Goal: Entertainment & Leisure: Consume media (video, audio)

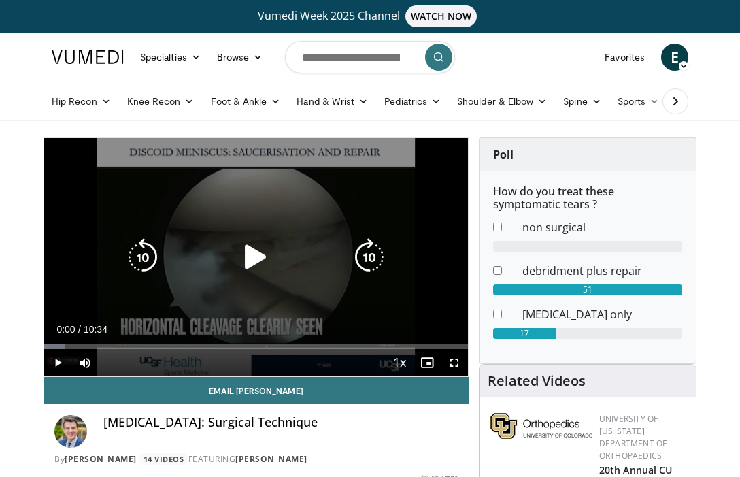
click at [250, 263] on icon "Video Player" at bounding box center [256, 257] width 38 height 38
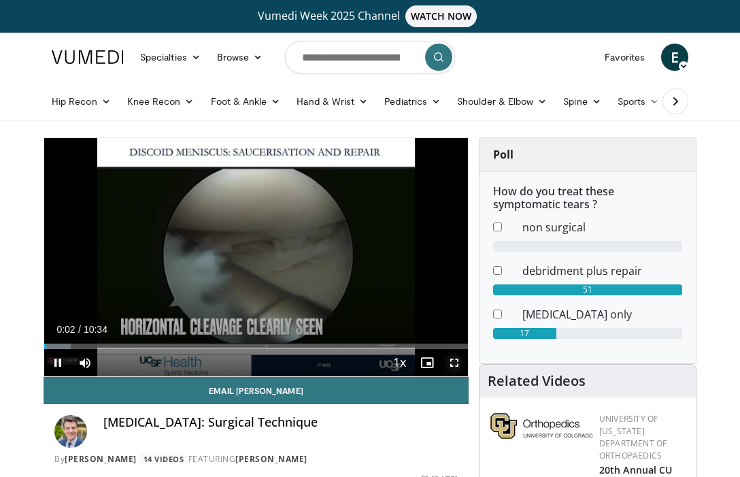
click at [453, 362] on span "Video Player" at bounding box center [454, 362] width 27 height 27
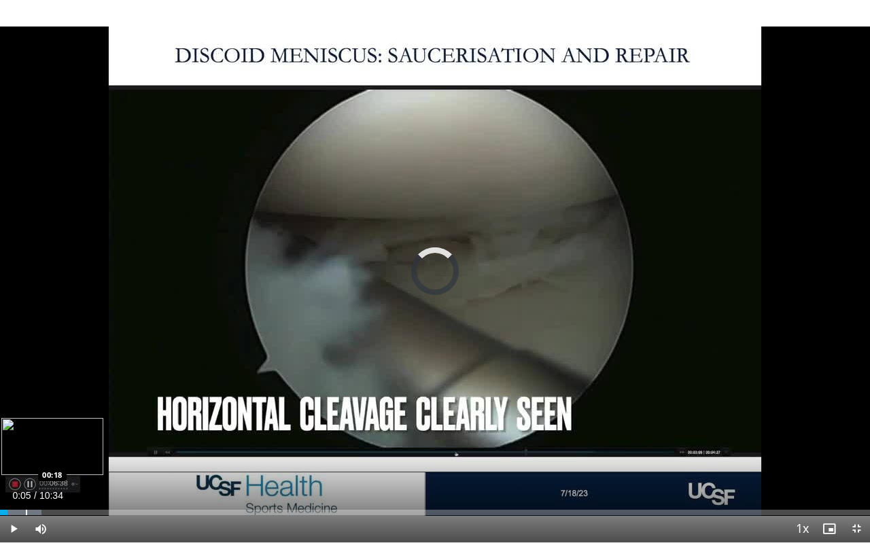
click at [26, 476] on div "Progress Bar" at bounding box center [26, 512] width 1 height 5
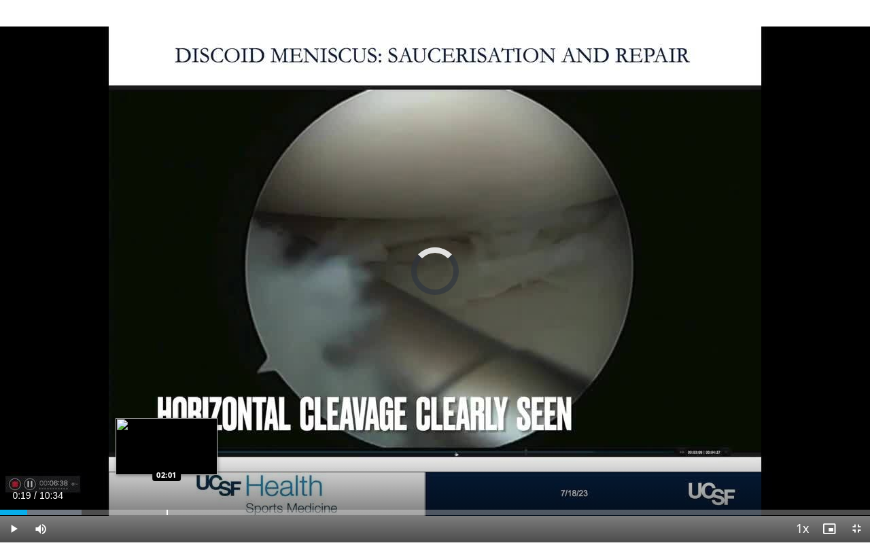
click at [167, 476] on div "Progress Bar" at bounding box center [167, 512] width 1 height 5
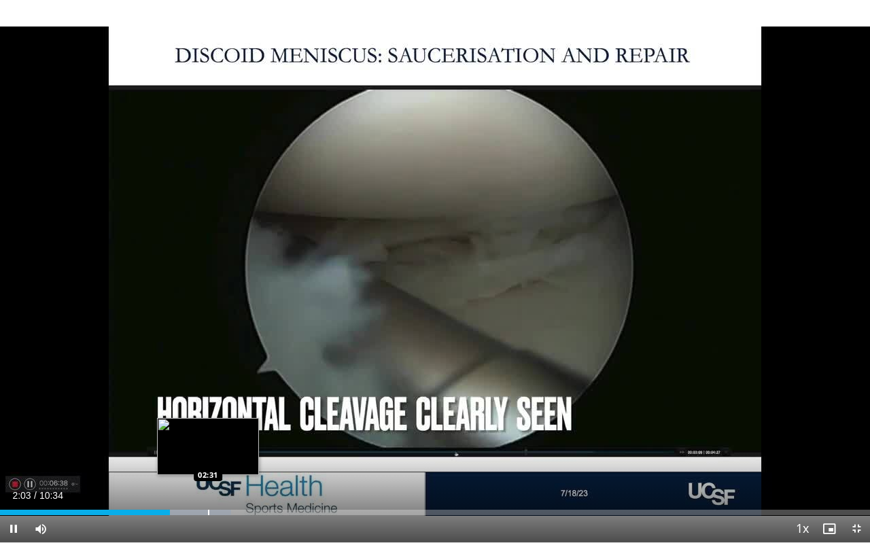
click at [208, 476] on div "Progress Bar" at bounding box center [208, 512] width 1 height 5
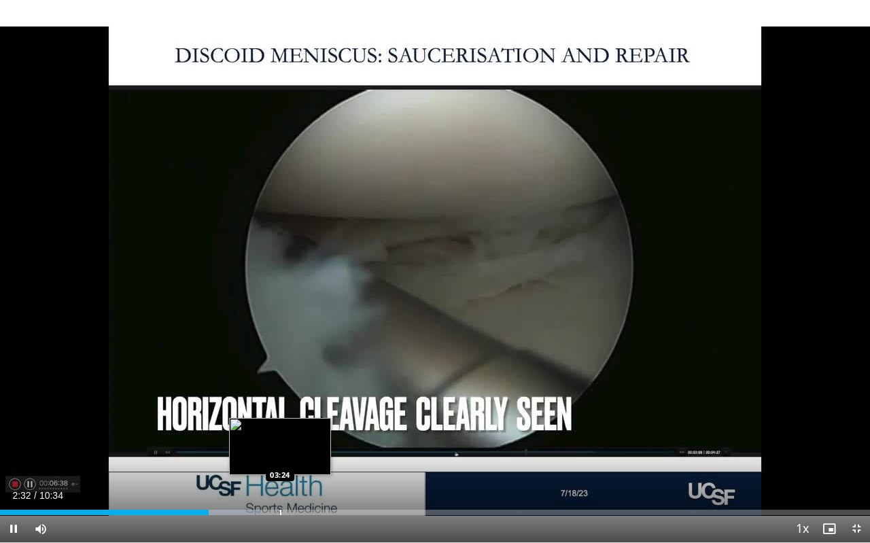
click at [280, 476] on div "Loaded : 29.99% 02:32 03:24" at bounding box center [435, 508] width 870 height 13
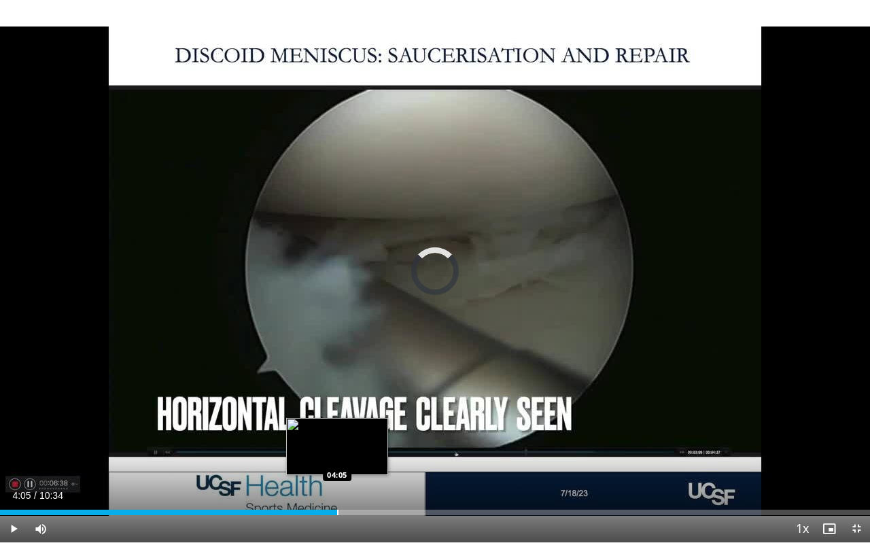
click at [337, 476] on div "Progress Bar" at bounding box center [337, 512] width 1 height 5
click at [355, 476] on div "Progress Bar" at bounding box center [371, 512] width 82 height 5
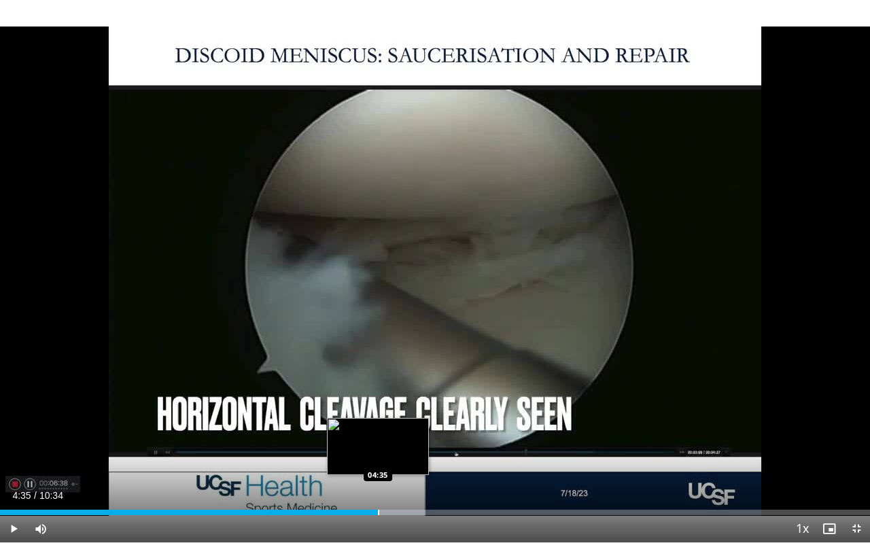
click at [378, 476] on div "Progress Bar" at bounding box center [378, 512] width 1 height 5
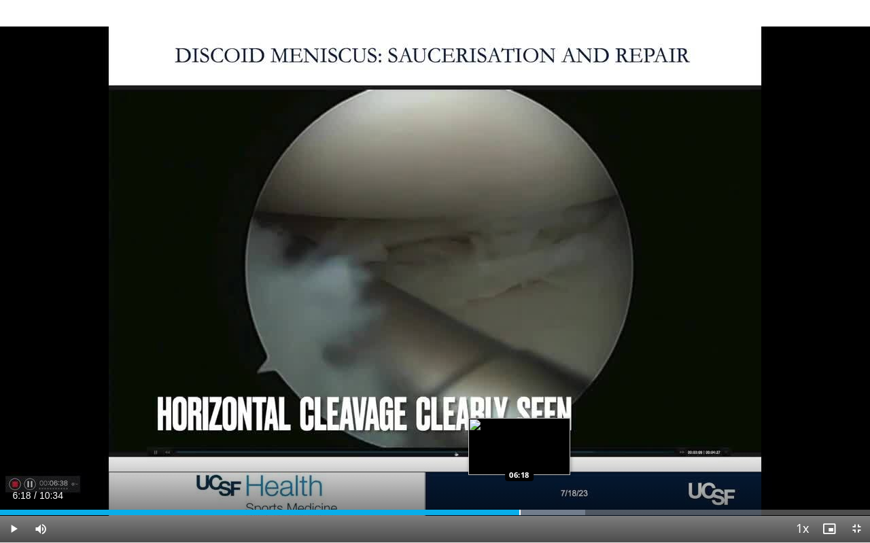
click at [519, 476] on div "Loaded : 67.26% 06:18 06:18" at bounding box center [435, 508] width 870 height 13
click at [538, 476] on div "Progress Bar" at bounding box center [533, 512] width 105 height 5
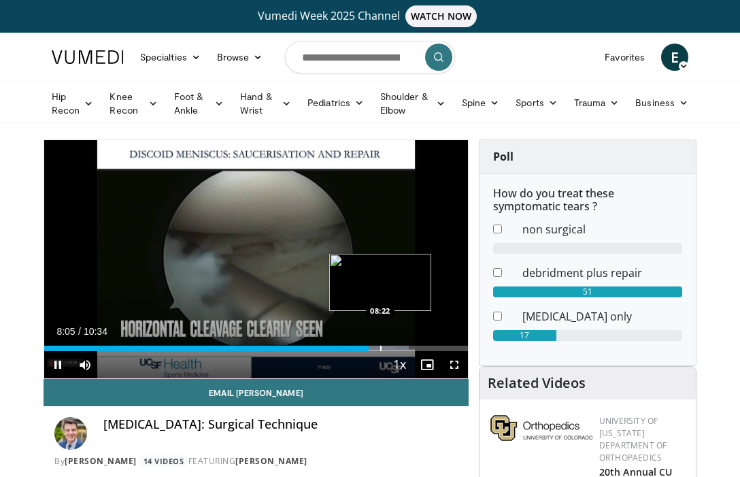
click at [379, 347] on div "Loaded : 86.03% 08:05 08:22" at bounding box center [256, 347] width 424 height 5
click at [400, 346] on div "Progress Bar" at bounding box center [400, 347] width 1 height 5
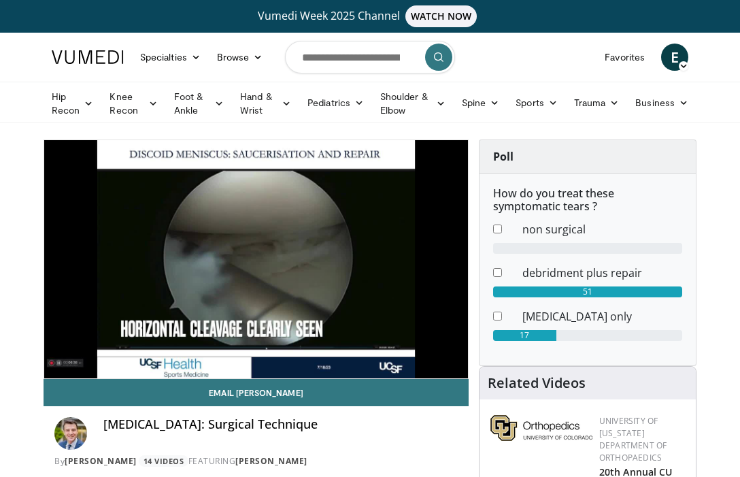
click at [416, 344] on div "10 seconds Tap to unmute" at bounding box center [256, 259] width 424 height 238
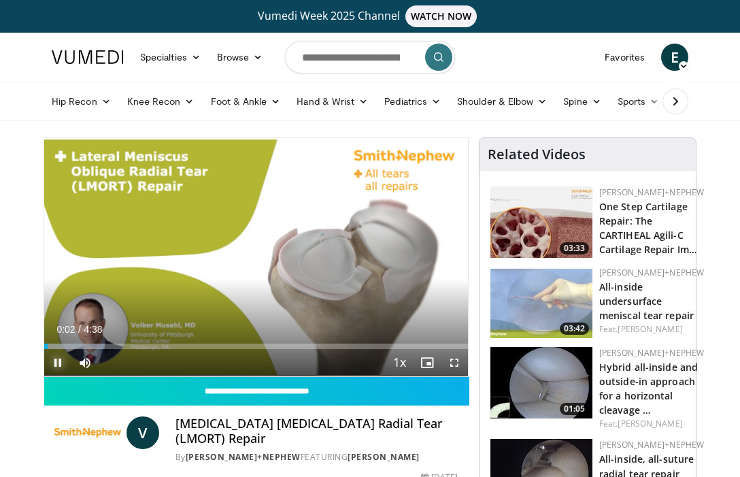
click at [57, 361] on span "Video Player" at bounding box center [57, 362] width 27 height 27
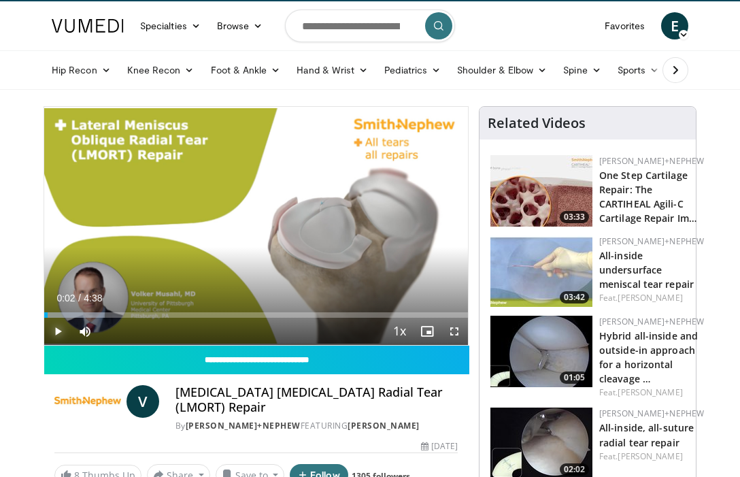
scroll to position [36, 0]
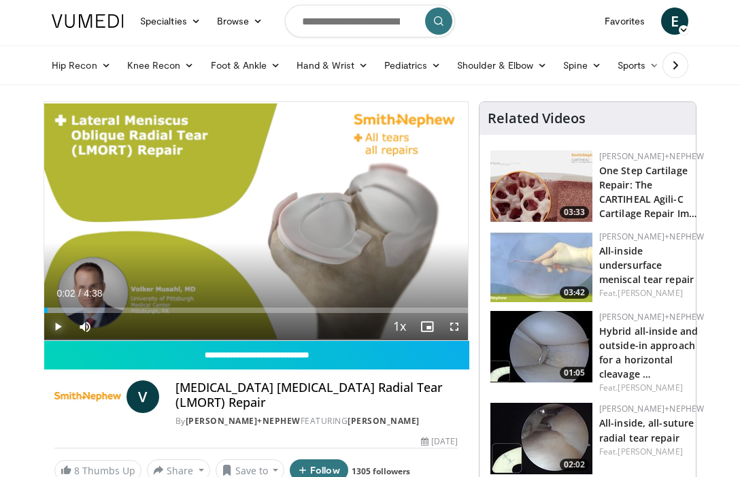
click at [58, 328] on span "Video Player" at bounding box center [57, 326] width 27 height 27
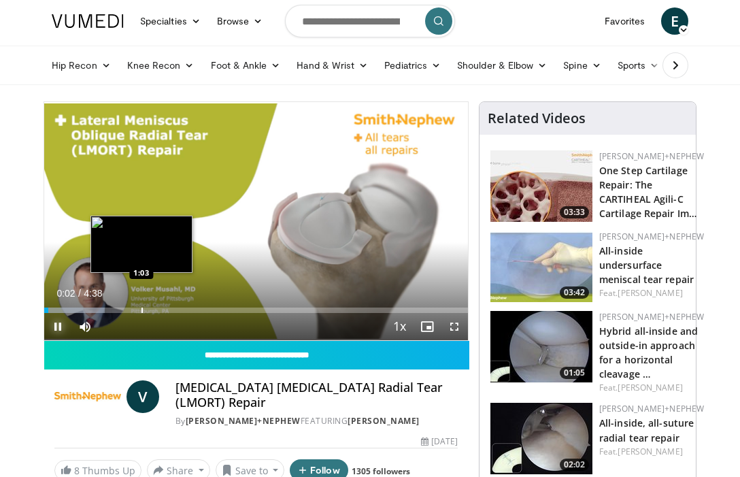
click at [141, 307] on div "Progress Bar" at bounding box center [141, 309] width 1 height 5
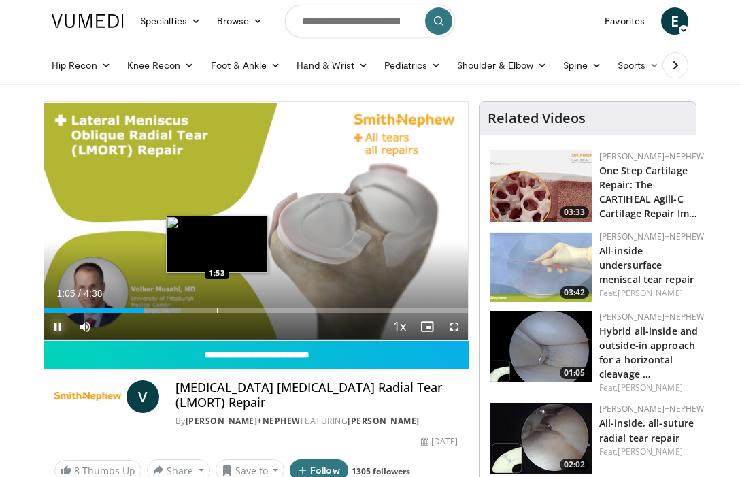
click at [217, 305] on div "Loaded : 32.32% 1:05 1:53" at bounding box center [256, 306] width 424 height 13
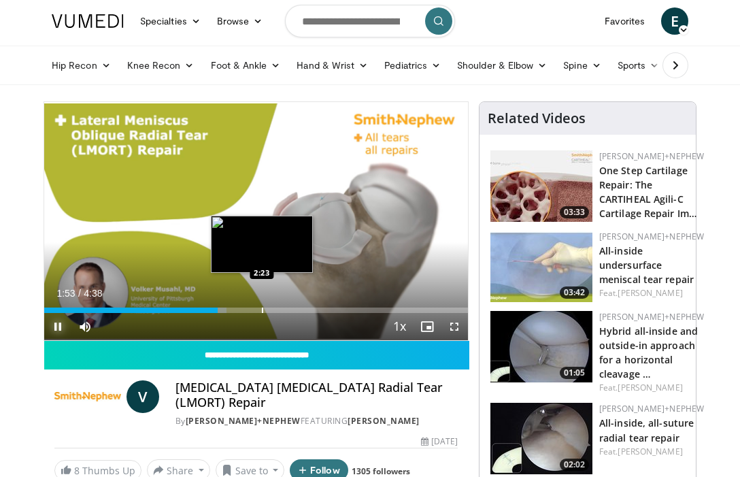
click at [262, 307] on div "Progress Bar" at bounding box center [262, 309] width 1 height 5
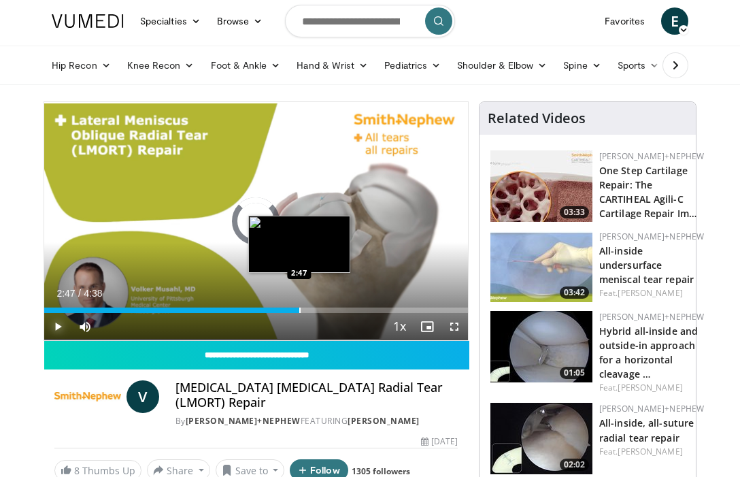
click at [299, 309] on div "Progress Bar" at bounding box center [299, 309] width 1 height 5
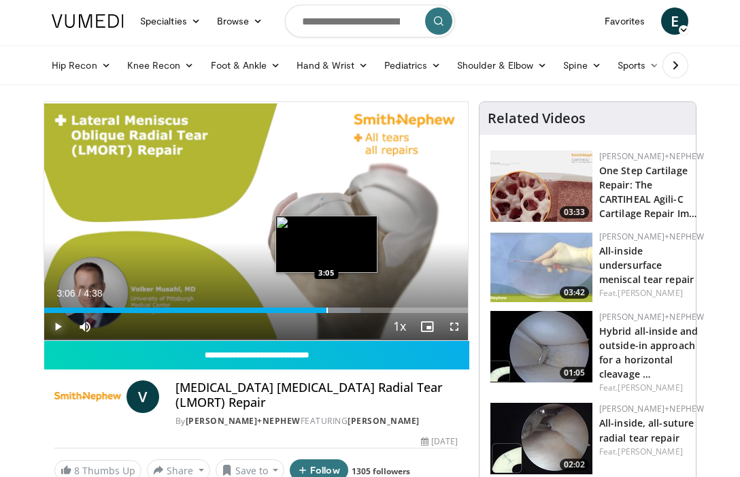
click at [326, 310] on div "Progress Bar" at bounding box center [326, 309] width 1 height 5
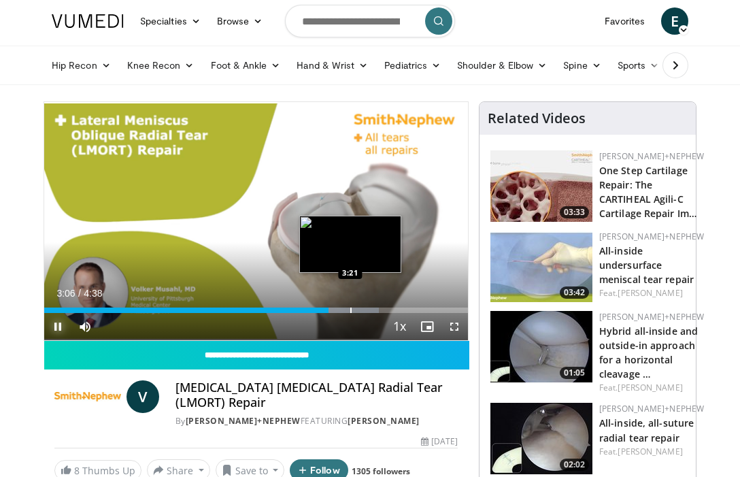
click at [350, 310] on div "Progress Bar" at bounding box center [350, 309] width 1 height 5
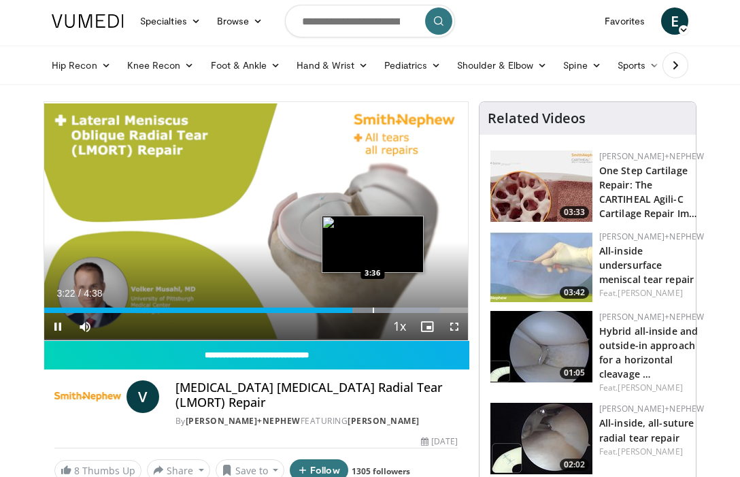
click at [372, 309] on video-js "**********" at bounding box center [256, 221] width 424 height 238
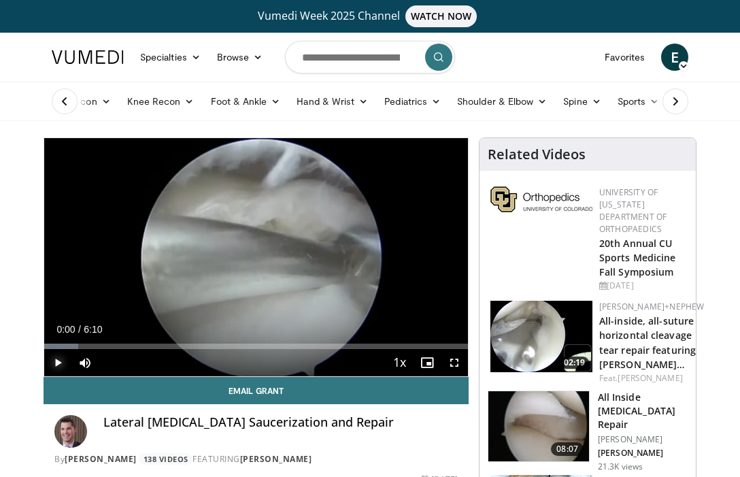
click at [58, 362] on span "Video Player" at bounding box center [57, 362] width 27 height 27
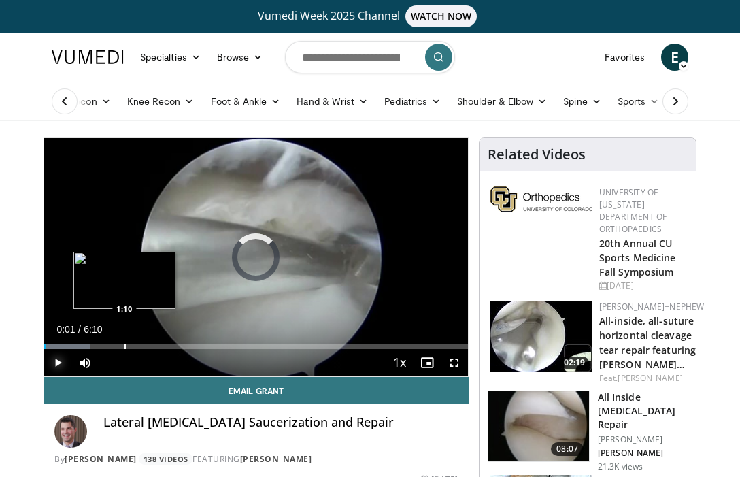
click at [124, 347] on div "Progress Bar" at bounding box center [124, 345] width 1 height 5
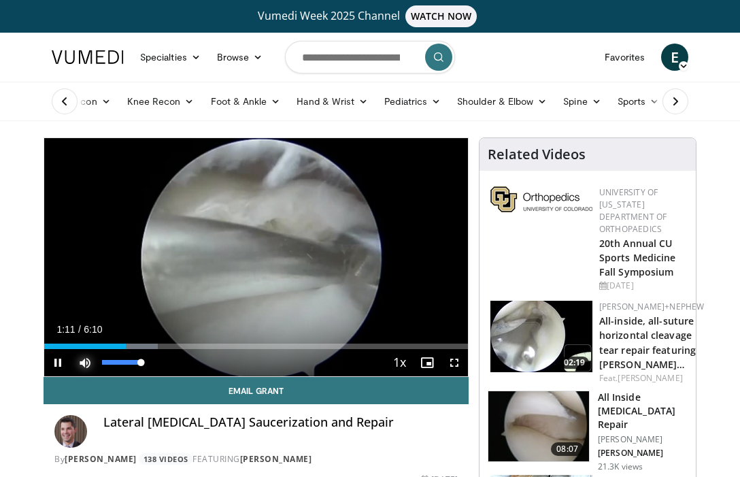
click at [95, 349] on span "Video Player" at bounding box center [84, 362] width 27 height 27
click at [77, 347] on div "Progress Bar" at bounding box center [77, 345] width 1 height 5
click at [85, 362] on span "Video Player" at bounding box center [84, 362] width 27 height 27
click at [455, 360] on span "Video Player" at bounding box center [454, 362] width 27 height 27
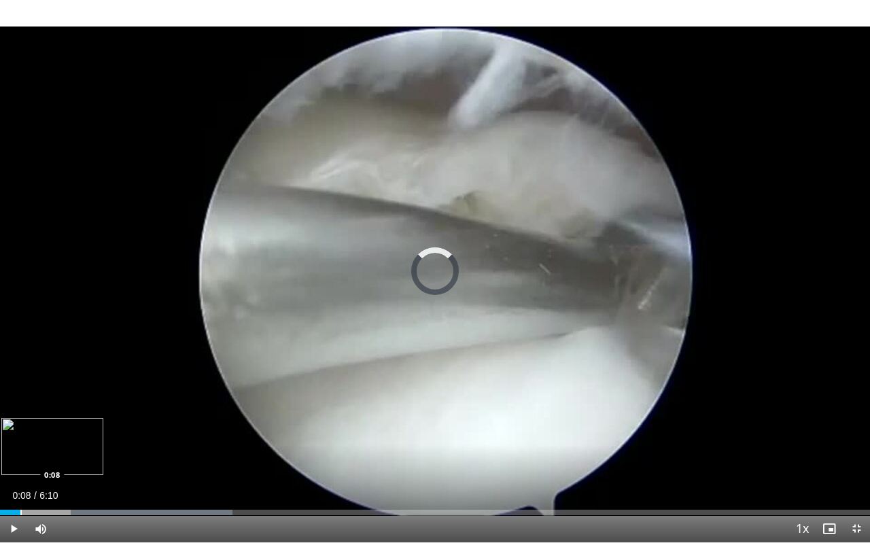
click at [20, 476] on div "Progress Bar" at bounding box center [20, 512] width 1 height 5
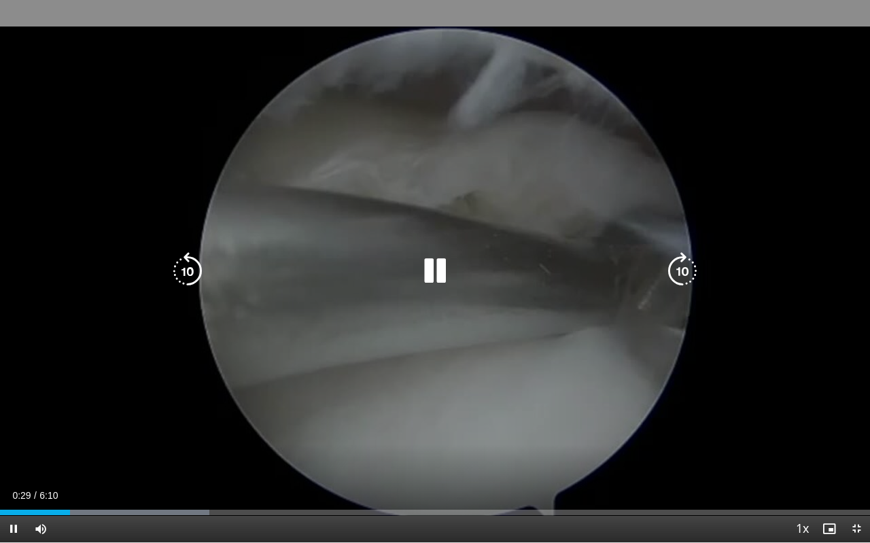
click at [433, 279] on icon "Video Player" at bounding box center [435, 271] width 38 height 38
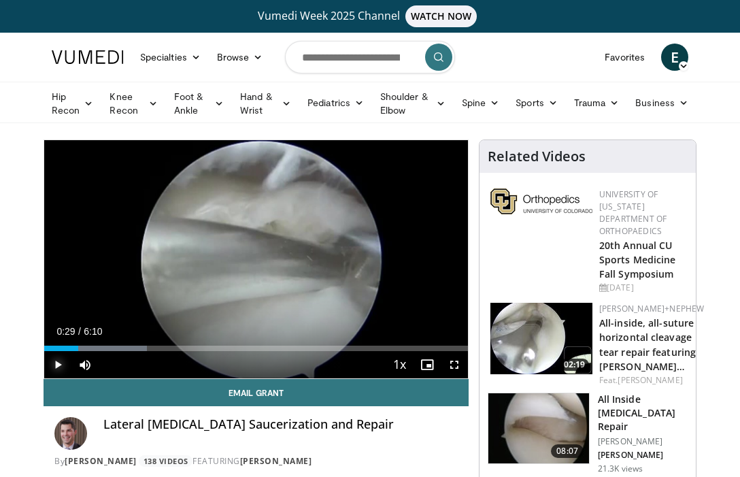
click at [60, 362] on span "Video Player" at bounding box center [57, 364] width 27 height 27
click at [116, 349] on div "Progress Bar" at bounding box center [116, 347] width 1 height 5
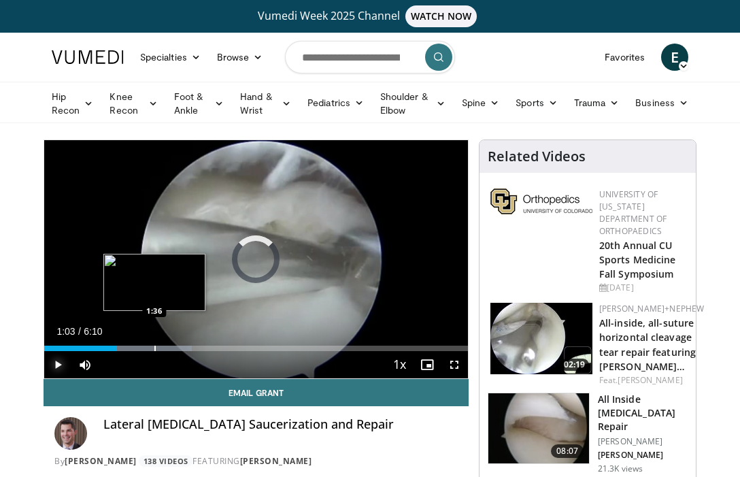
click at [156, 344] on div "Loaded : 34.77% 1:03 1:36" at bounding box center [256, 344] width 424 height 13
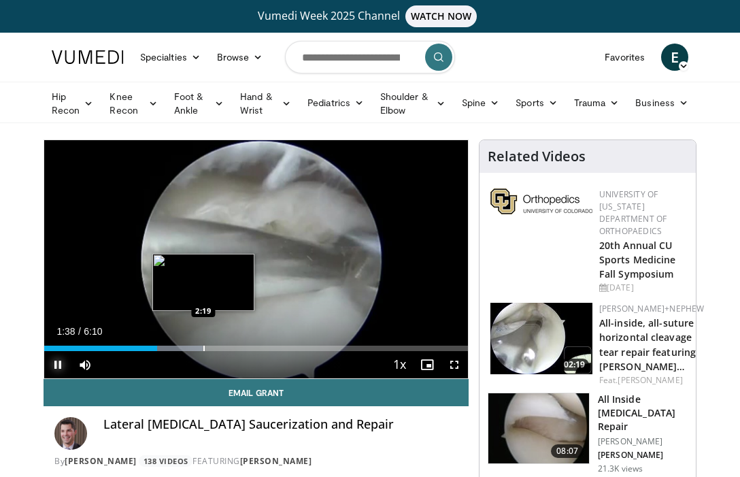
click at [203, 341] on div "Loaded : 37.44% 1:38 2:19" at bounding box center [256, 344] width 424 height 13
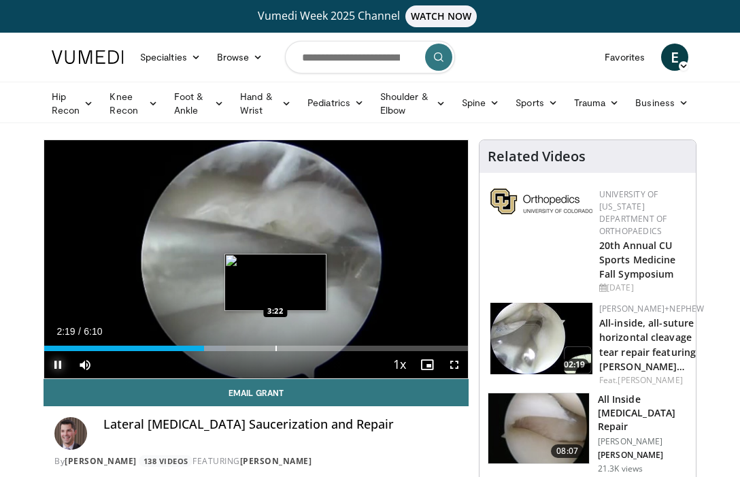
click at [275, 339] on div "Loaded : 42.79% 2:19 3:22" at bounding box center [256, 344] width 424 height 13
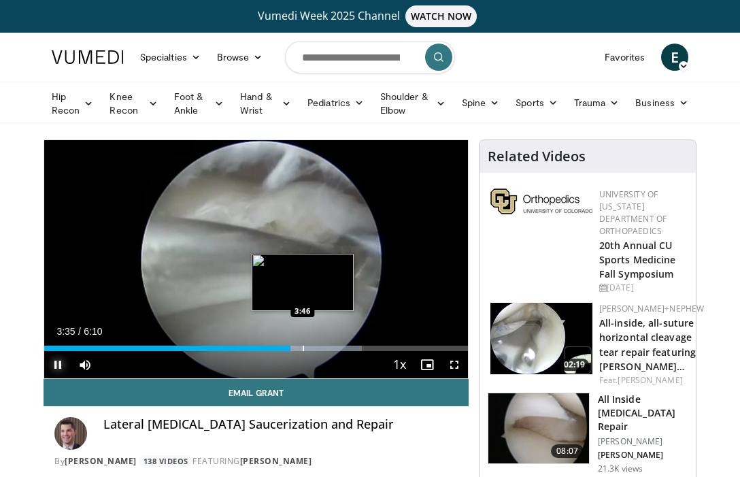
click at [303, 346] on div "Progress Bar" at bounding box center [303, 347] width 1 height 5
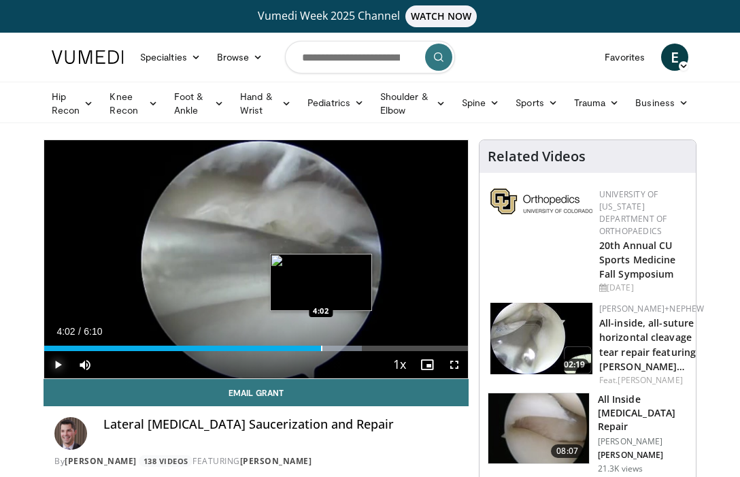
click at [321, 347] on div "Progress Bar" at bounding box center [321, 347] width 1 height 5
click at [338, 348] on div "Progress Bar" at bounding box center [338, 347] width 1 height 5
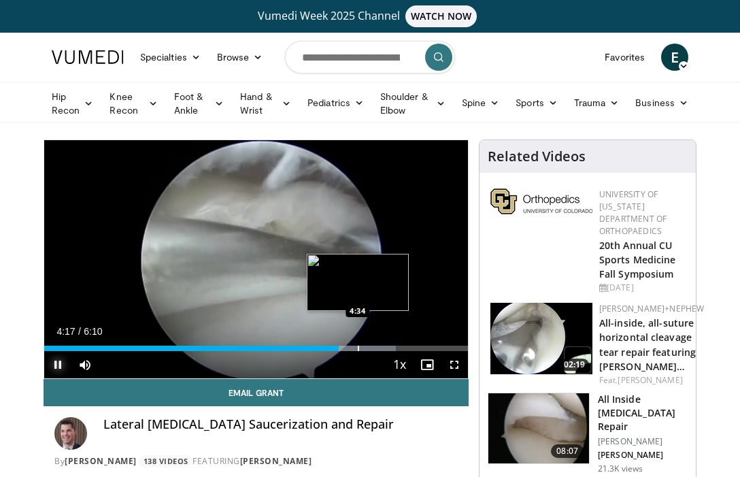
click at [359, 348] on div "Progress Bar" at bounding box center [350, 347] width 92 height 5
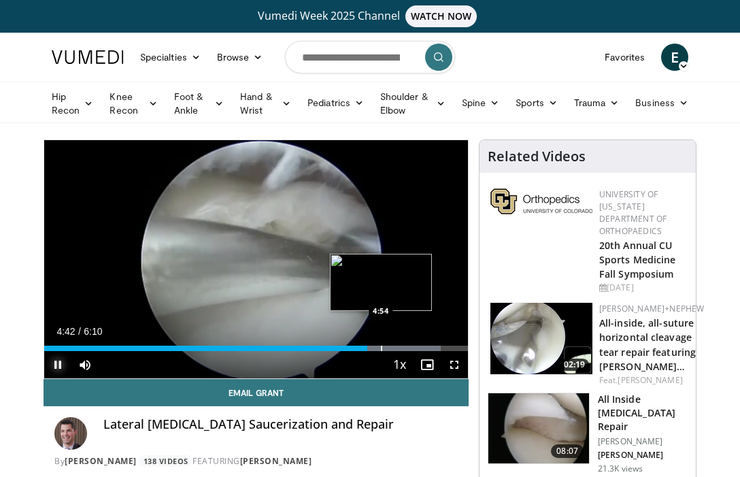
click at [381, 345] on div "Progress Bar" at bounding box center [381, 347] width 1 height 5
click at [406, 345] on div "Progress Bar" at bounding box center [406, 347] width 1 height 5
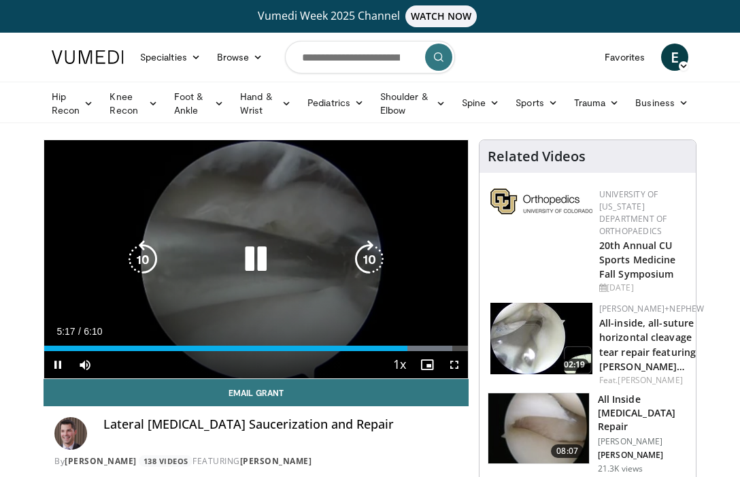
click at [426, 349] on video-js "**********" at bounding box center [256, 259] width 424 height 238
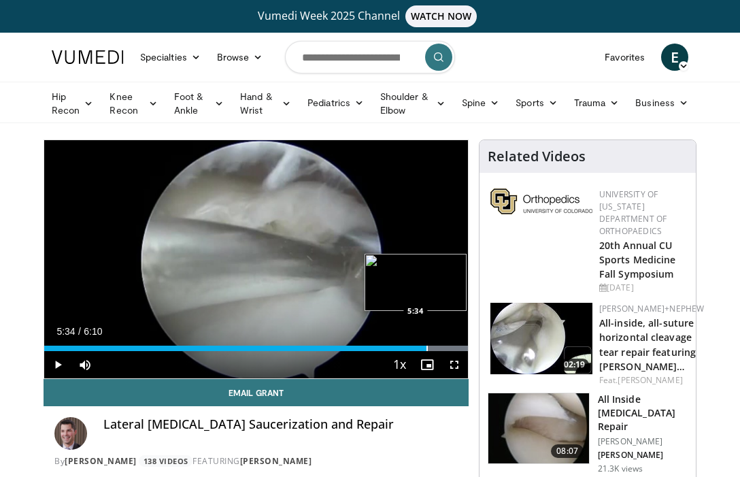
click at [426, 348] on div "Progress Bar" at bounding box center [426, 347] width 1 height 5
click at [440, 348] on div "Progress Bar" at bounding box center [440, 347] width 1 height 5
click at [459, 348] on div "Progress Bar" at bounding box center [459, 347] width 1 height 5
click at [432, 343] on div "Loaded : 100.00% 5:40 5:40" at bounding box center [256, 344] width 424 height 13
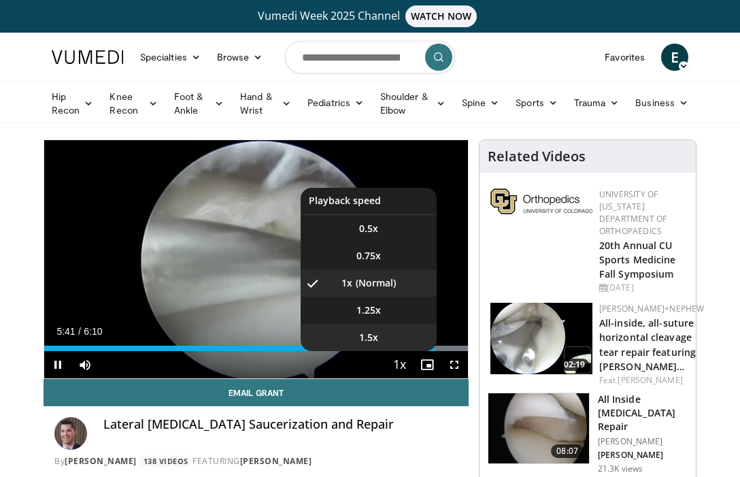
click at [410, 345] on li "1.5x" at bounding box center [369, 337] width 136 height 27
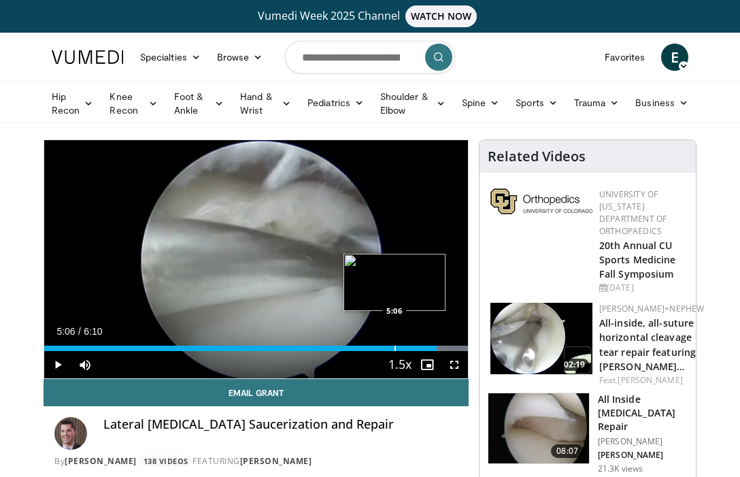
click at [394, 347] on div "Progress Bar" at bounding box center [394, 347] width 1 height 5
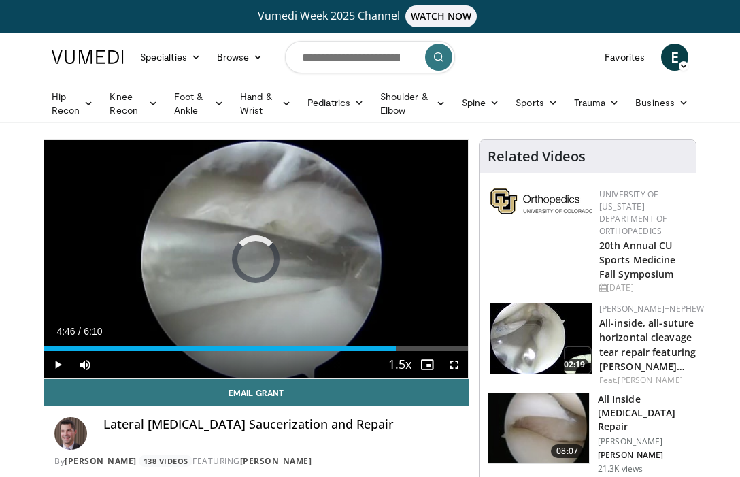
click at [372, 347] on div "Progress Bar" at bounding box center [372, 347] width 1 height 5
click at [453, 361] on span "Video Player" at bounding box center [454, 364] width 27 height 27
